Goal: Find specific page/section: Find specific page/section

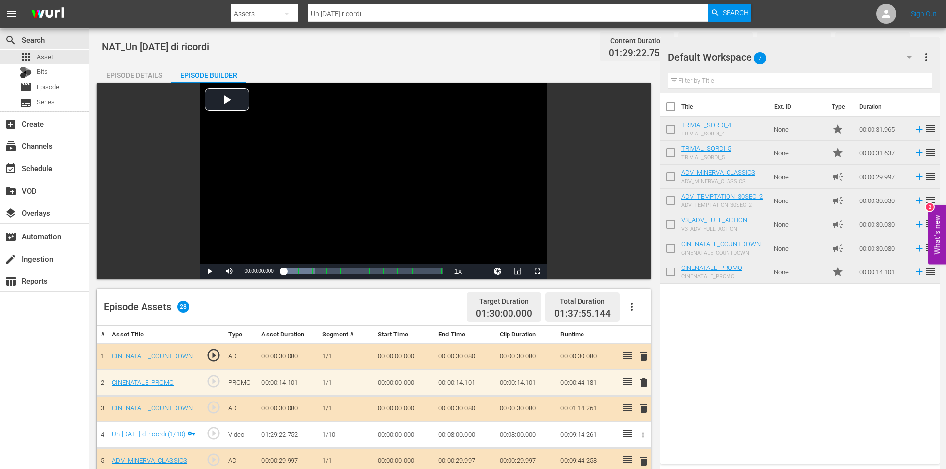
scroll to position [614, 0]
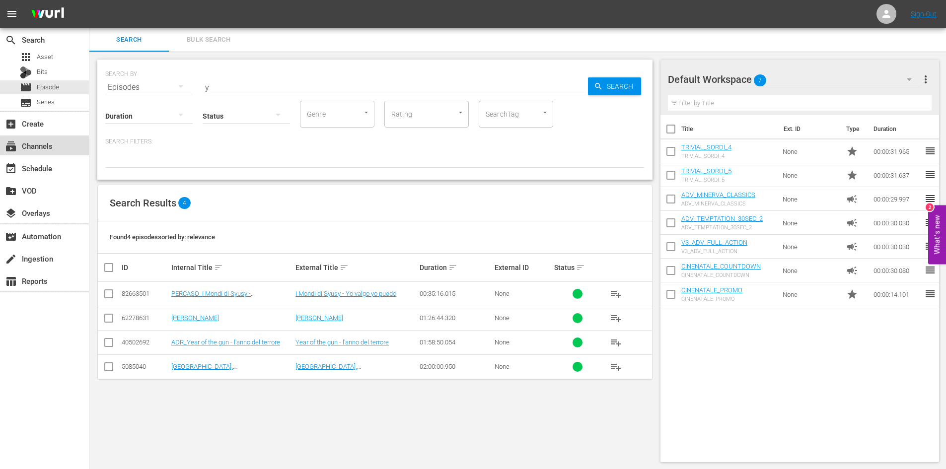
click at [61, 148] on div "subscriptions Channels" at bounding box center [44, 146] width 89 height 20
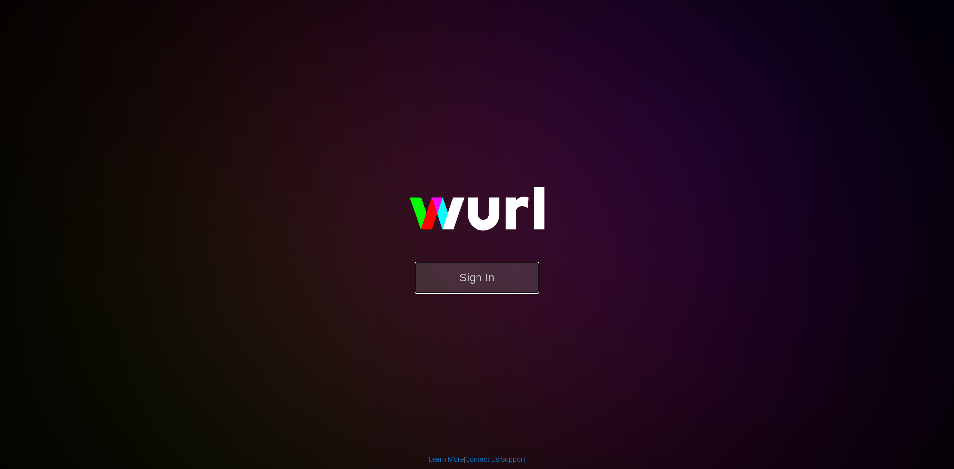
click at [502, 280] on button "Sign In" at bounding box center [477, 278] width 124 height 32
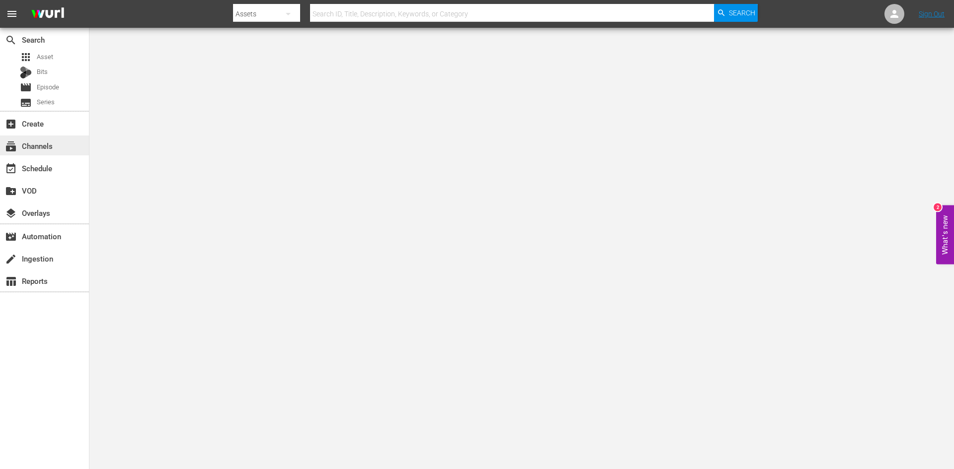
click at [58, 146] on div "subscriptions Channels" at bounding box center [44, 146] width 89 height 20
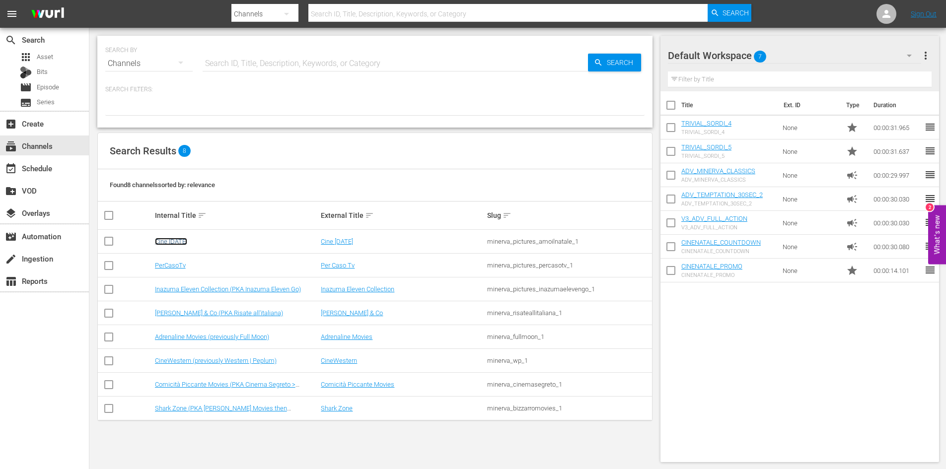
click at [175, 243] on link "Cine [DATE]" at bounding box center [171, 241] width 32 height 7
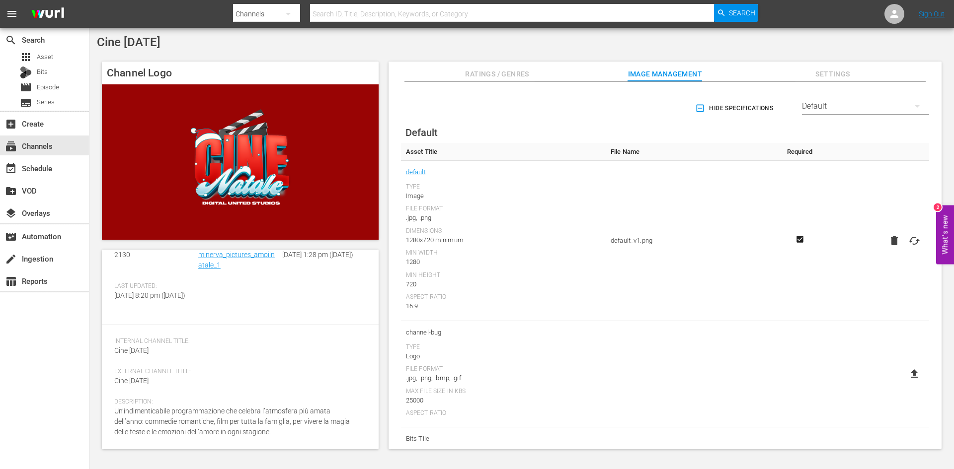
scroll to position [69, 0]
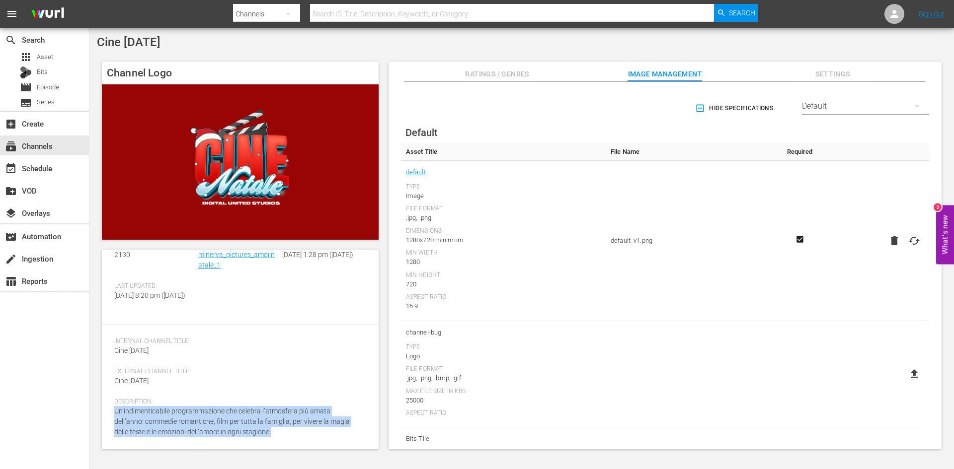
drag, startPoint x: 116, startPoint y: 411, endPoint x: 278, endPoint y: 455, distance: 168.4
click at [278, 455] on div "Cine [DATE] Channel Logo Channel Details edit [PERSON_NAME] ID: 2130 Slug: mine…" at bounding box center [521, 245] width 864 height 435
copy span "Un’indimenticabile programmazione che celebra l’atmosfera più amata dell’anno: …"
